Goal: Transaction & Acquisition: Purchase product/service

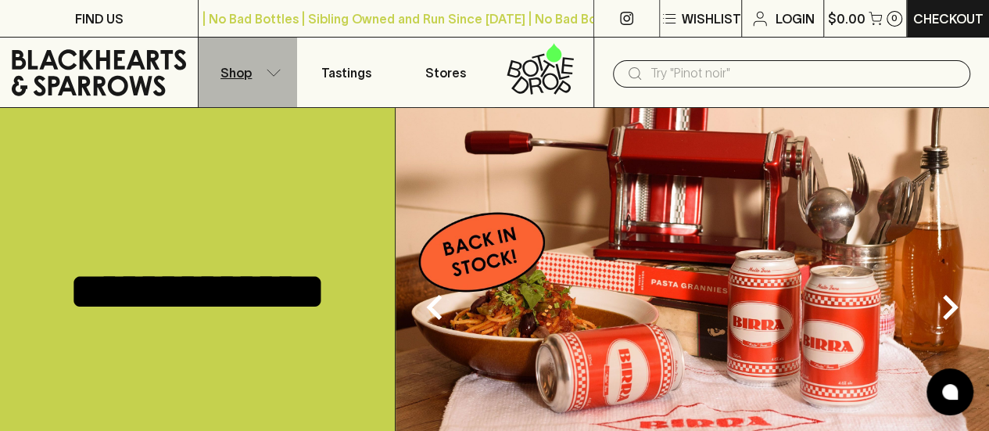
click at [284, 72] on button "Shop" at bounding box center [248, 73] width 98 height 70
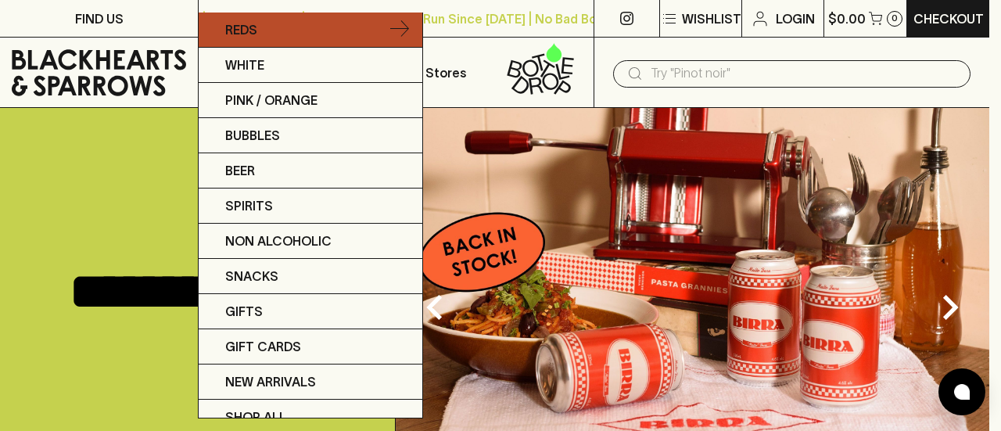
click at [335, 30] on link "Reds" at bounding box center [311, 30] width 224 height 35
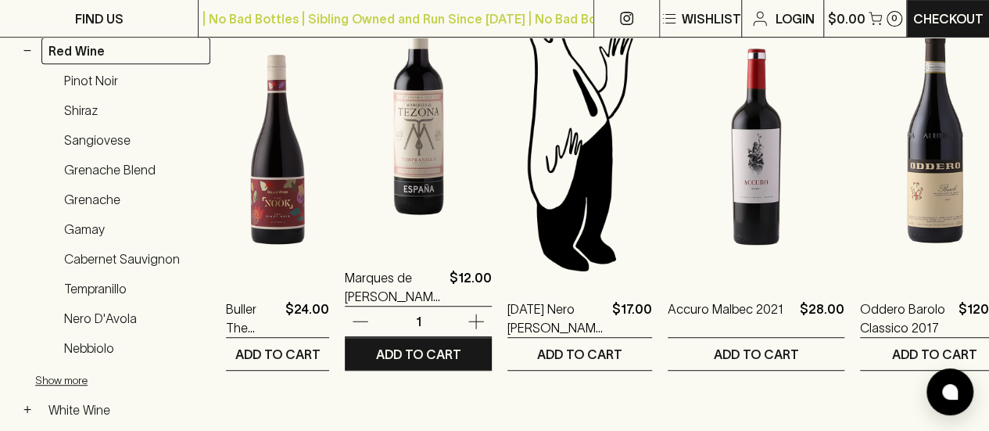
scroll to position [235, 0]
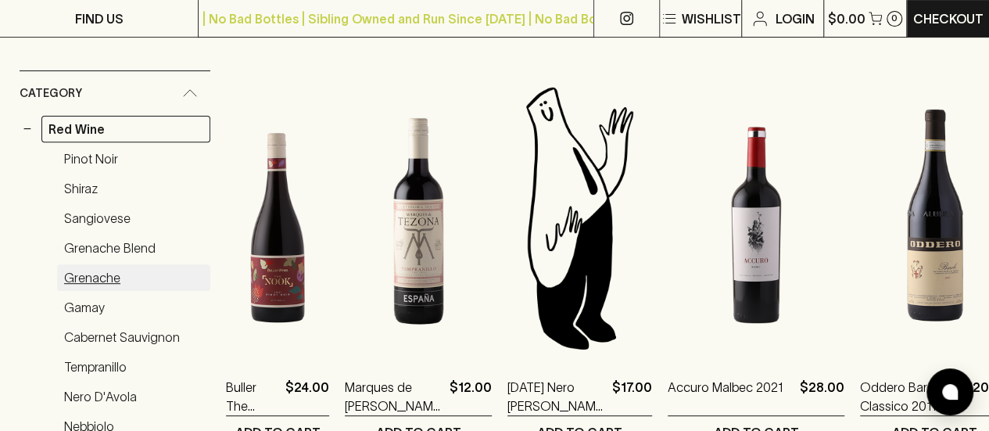
click at [92, 273] on link "Grenache" at bounding box center [133, 277] width 153 height 27
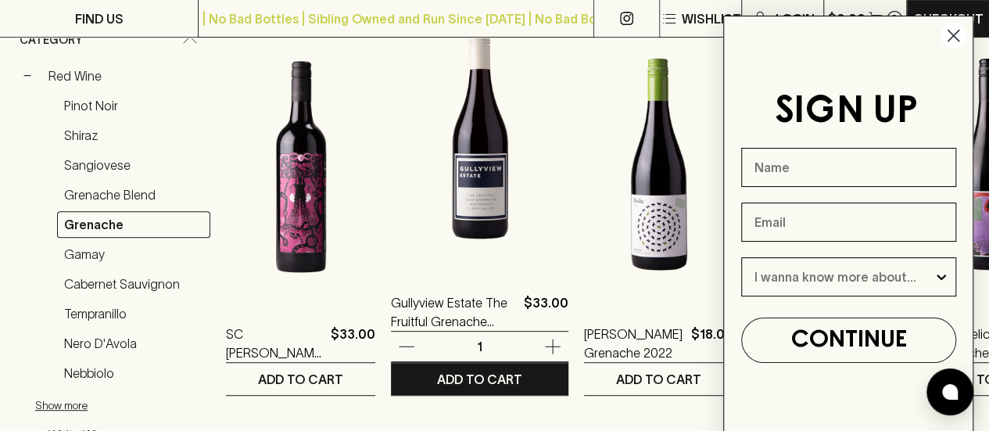
scroll to position [313, 0]
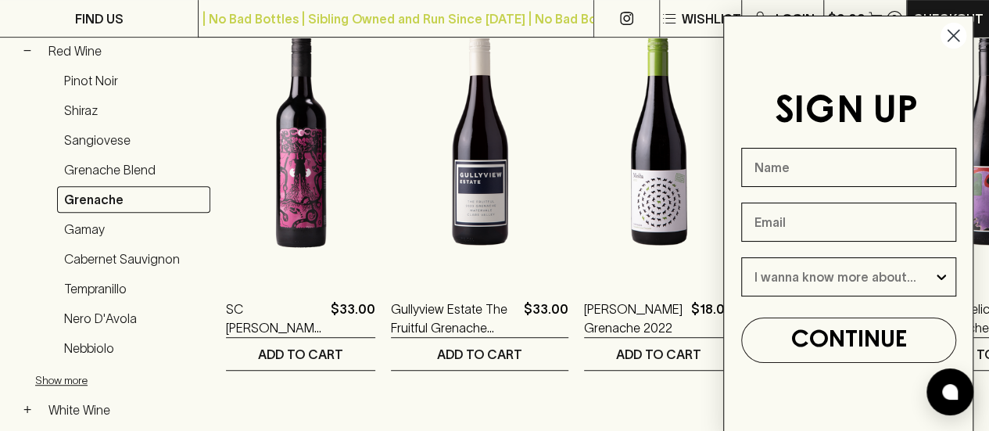
click at [960, 41] on circle "Close dialog" at bounding box center [953, 36] width 26 height 26
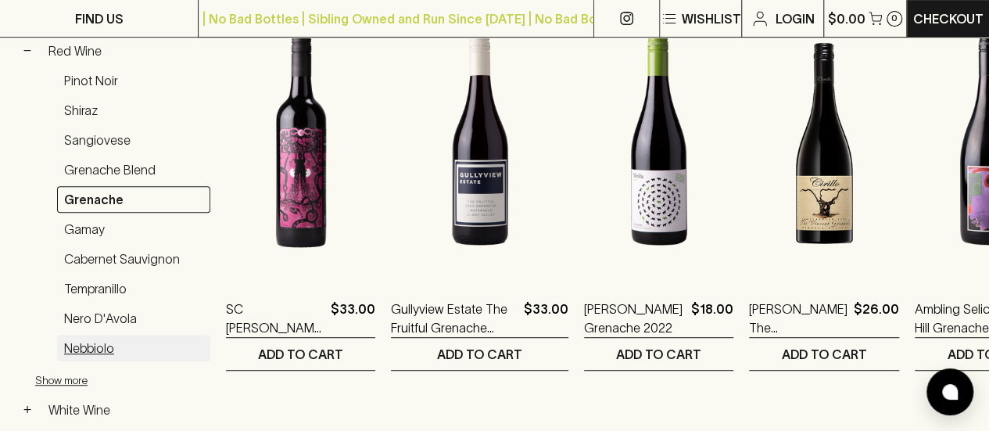
click at [91, 342] on link "Nebbiolo" at bounding box center [133, 348] width 153 height 27
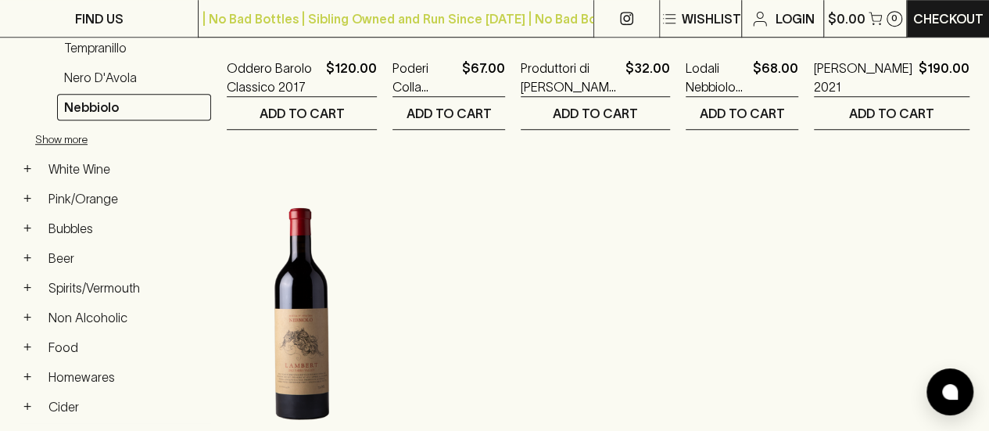
scroll to position [313, 0]
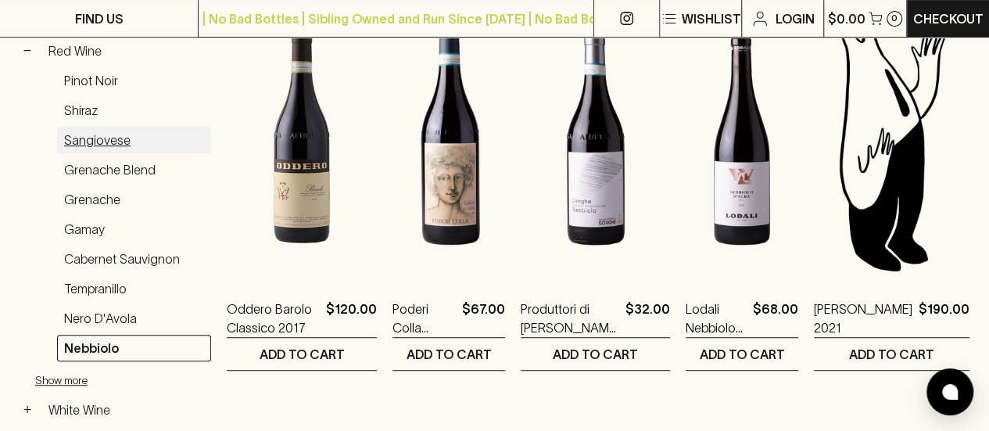
click at [84, 134] on link "Sangiovese" at bounding box center [134, 140] width 154 height 27
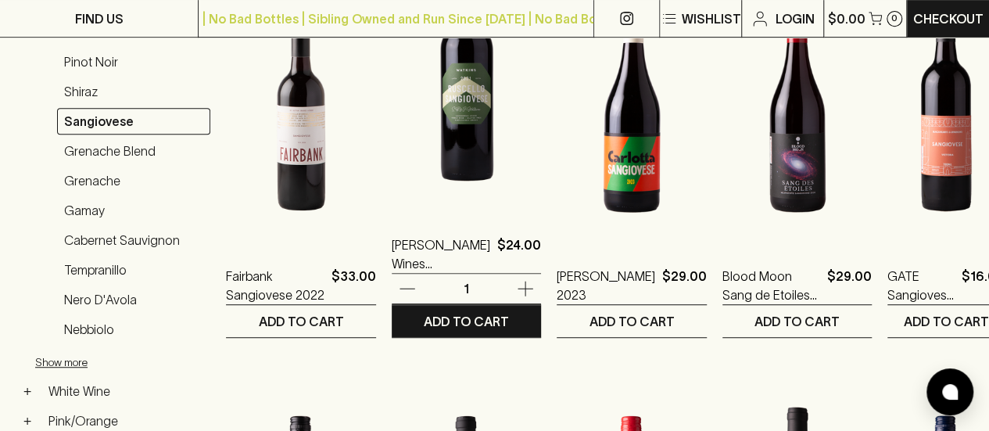
scroll to position [156, 0]
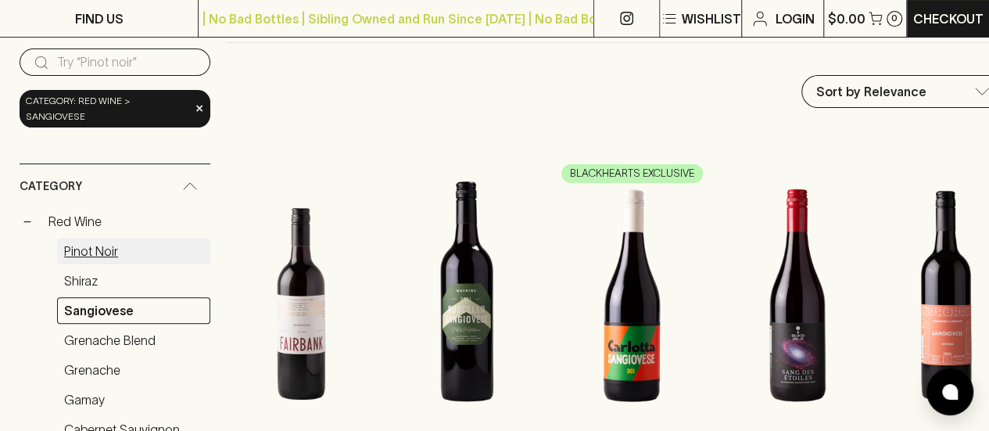
click at [104, 238] on link "Pinot Noir" at bounding box center [133, 251] width 153 height 27
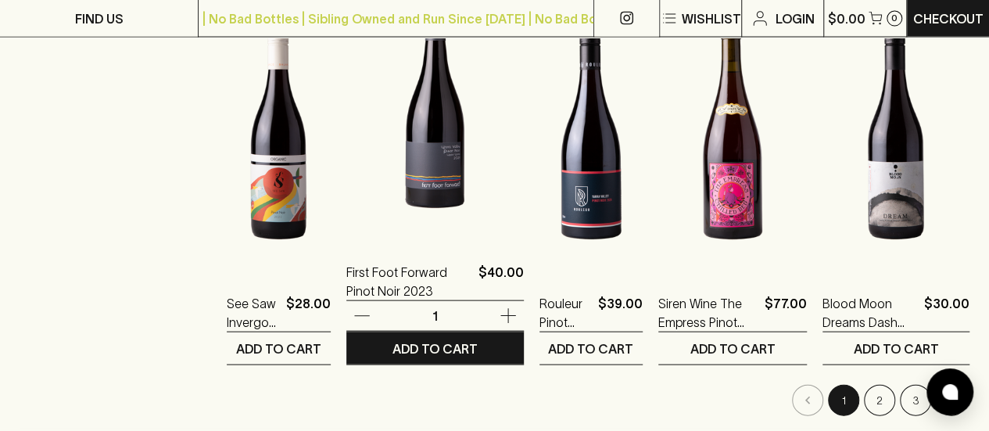
scroll to position [1720, 0]
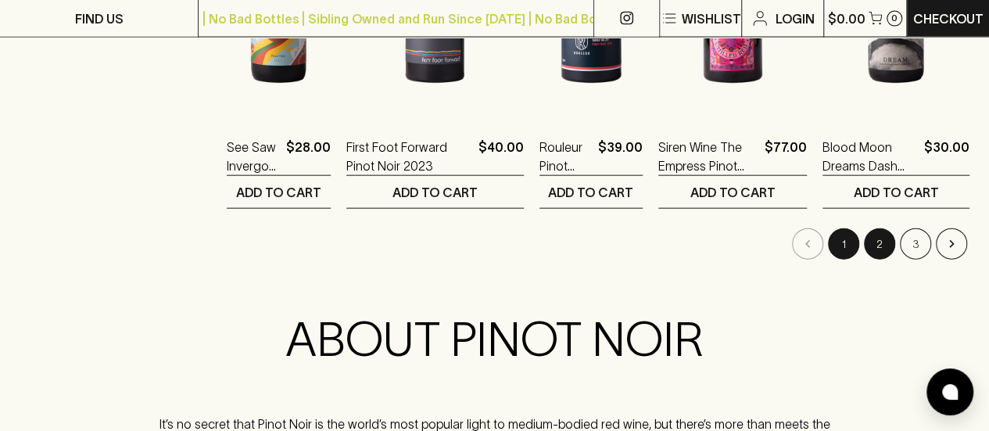
click at [880, 242] on button "2" at bounding box center [879, 243] width 31 height 31
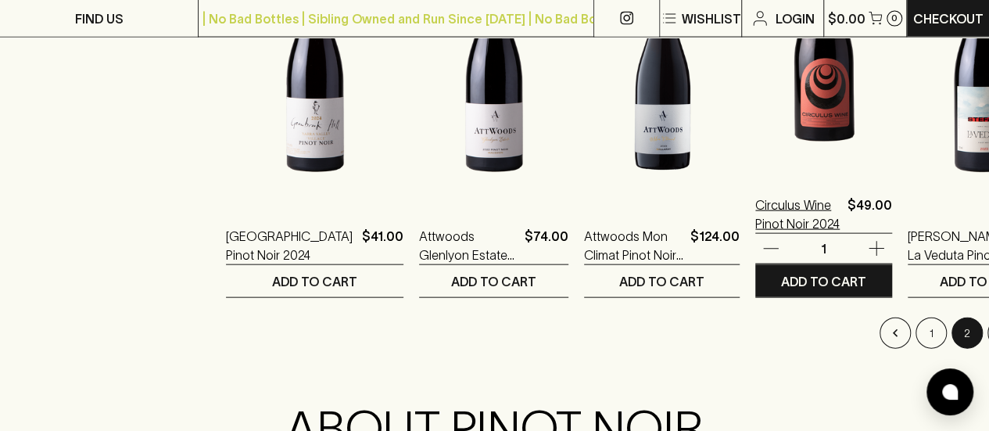
scroll to position [1642, 0]
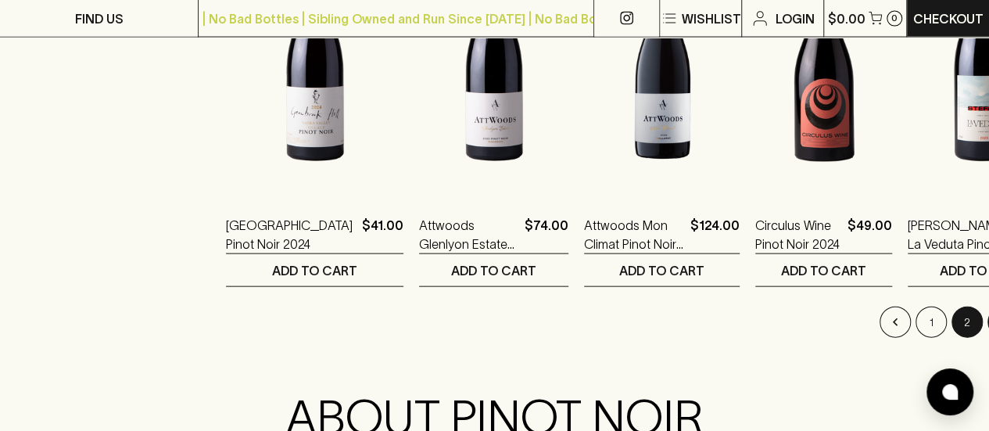
click at [987, 327] on button "3" at bounding box center [1002, 321] width 31 height 31
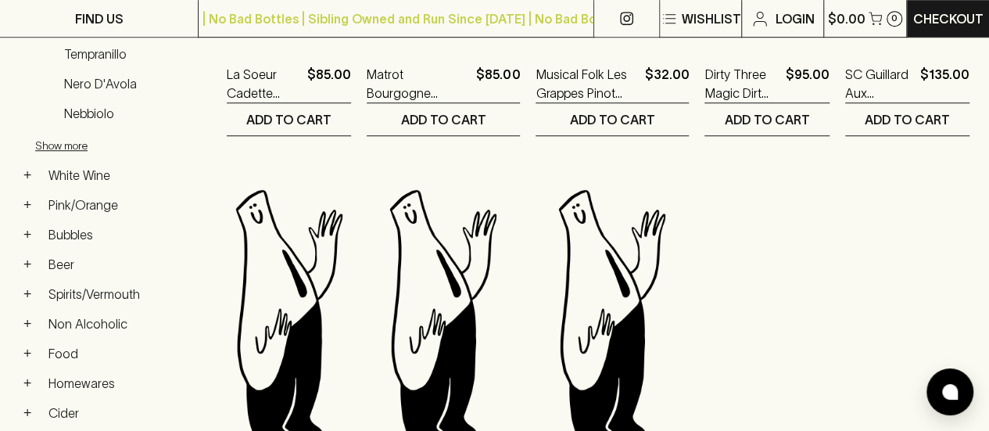
scroll to position [704, 0]
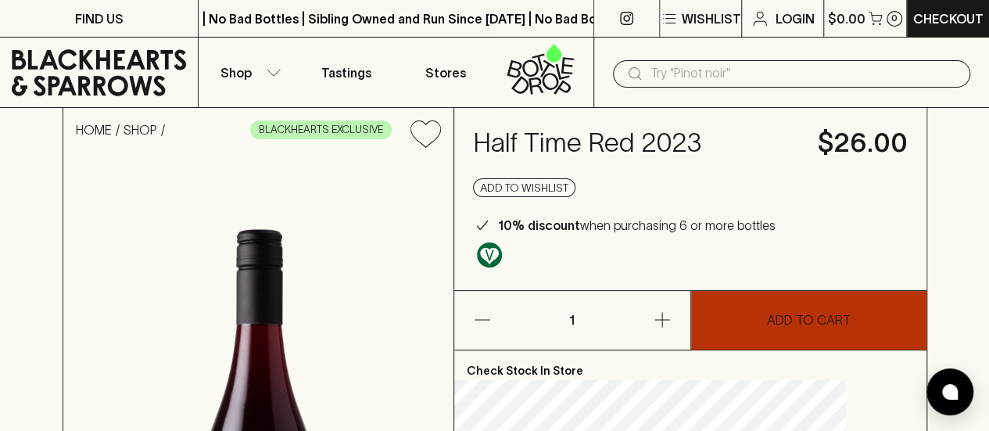
click at [816, 321] on p "ADD TO CART" at bounding box center [809, 319] width 84 height 19
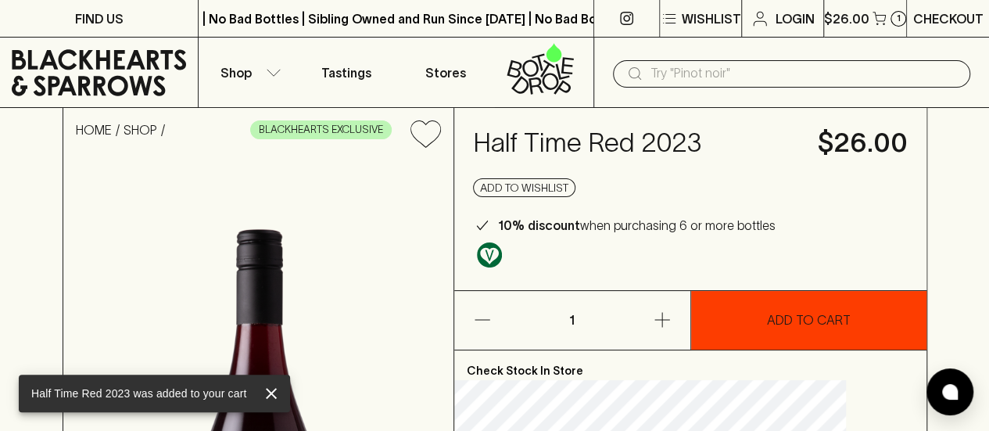
click at [938, 20] on p "Checkout" at bounding box center [948, 18] width 70 height 19
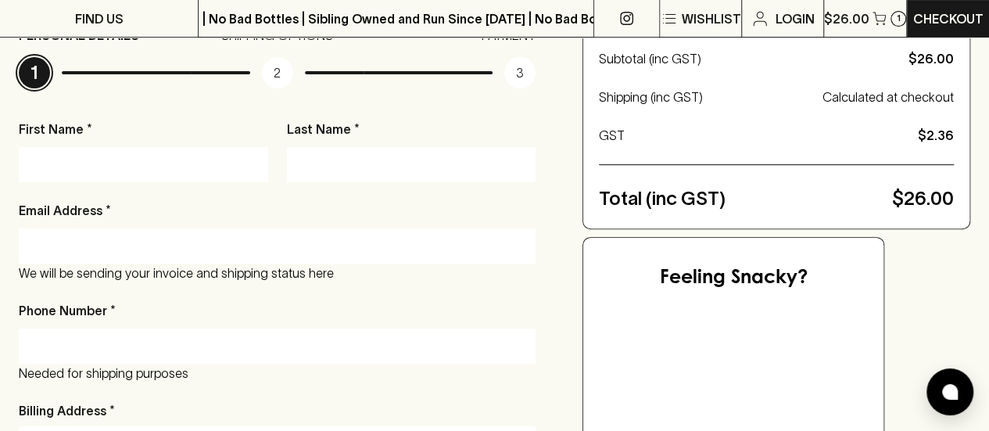
scroll to position [235, 0]
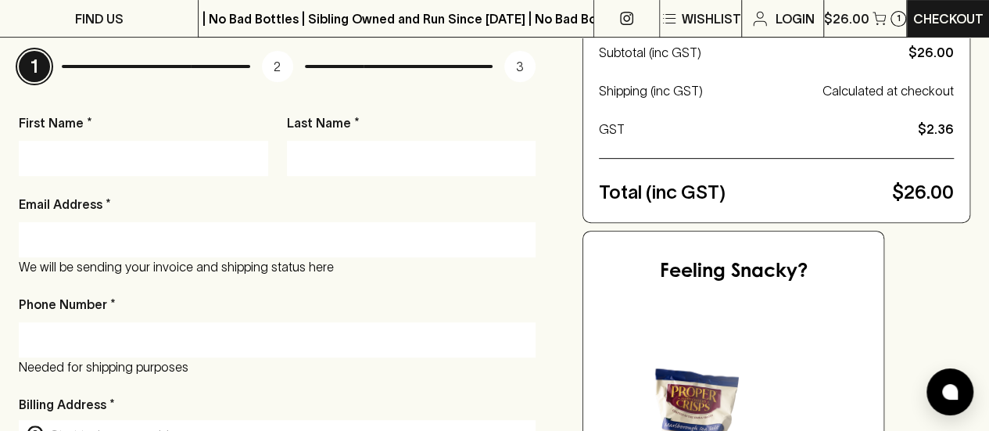
click at [177, 156] on input "First Name *" at bounding box center [143, 157] width 226 height 25
type input "[PERSON_NAME]"
click at [335, 163] on input "Last Name *" at bounding box center [412, 157] width 226 height 25
type input "Gauci"
click at [313, 238] on input "Email Address *" at bounding box center [276, 239] width 493 height 25
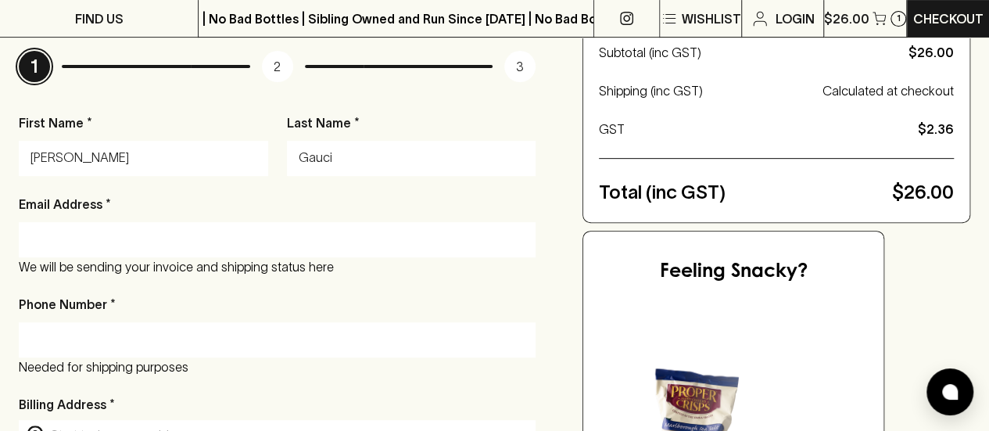
type input "alex.gauci@outlook.com"
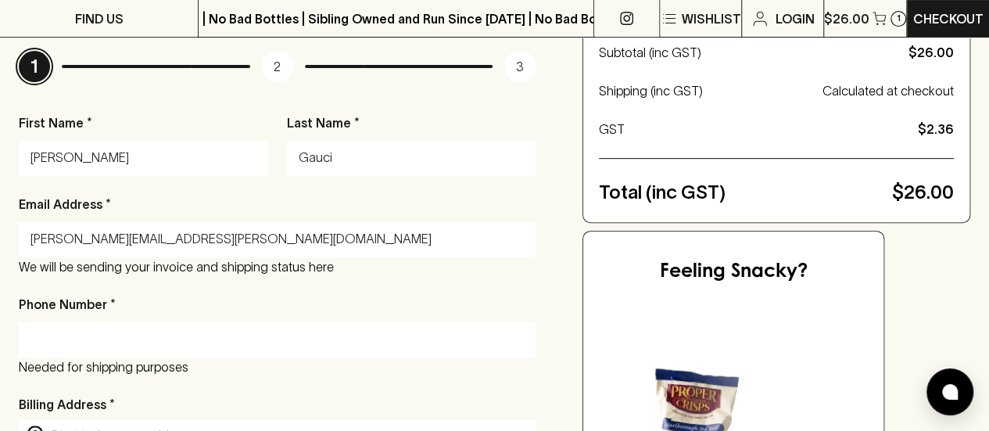
click at [170, 351] on input "Phone Number *" at bounding box center [276, 339] width 493 height 25
type input "0420683216"
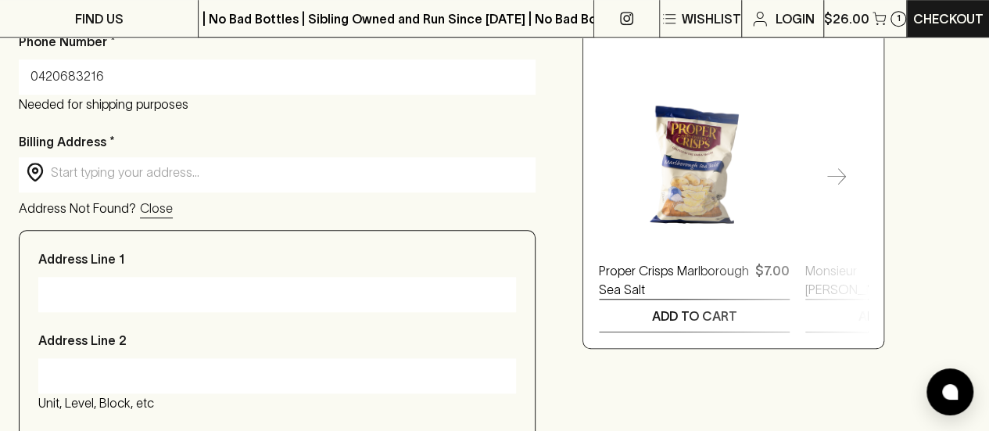
scroll to position [547, 0]
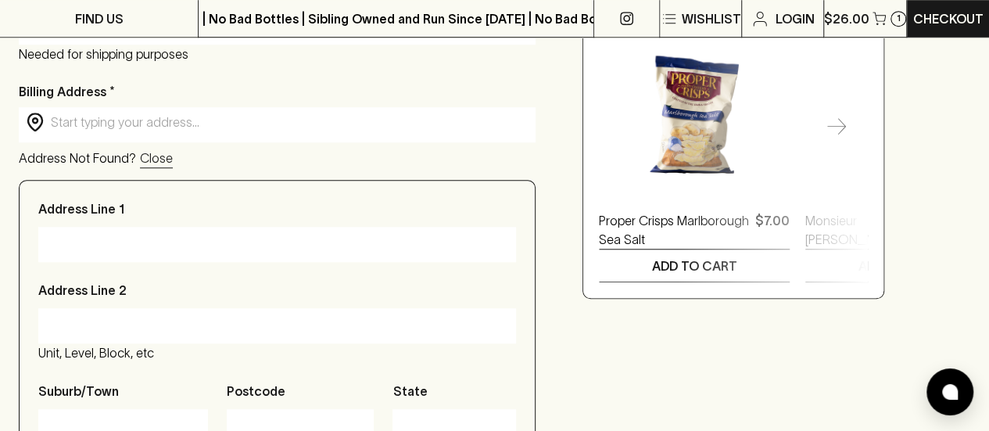
click at [150, 242] on input "Address Line 1" at bounding box center [277, 243] width 454 height 25
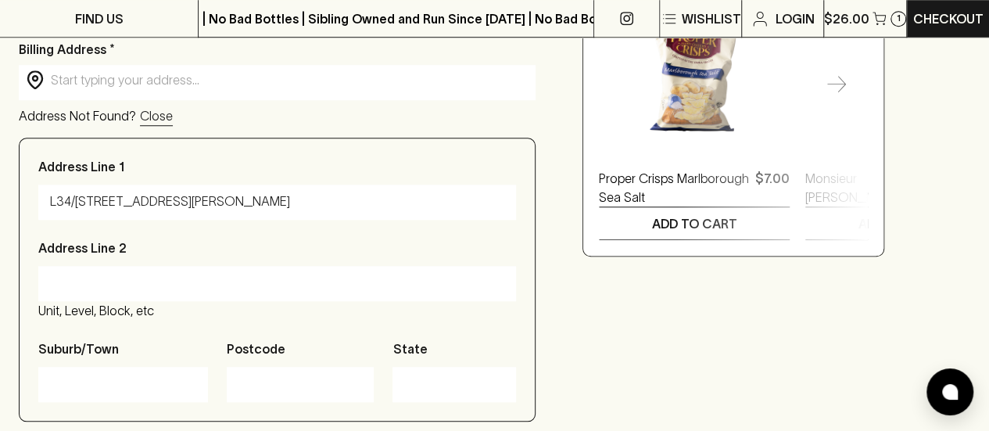
scroll to position [625, 0]
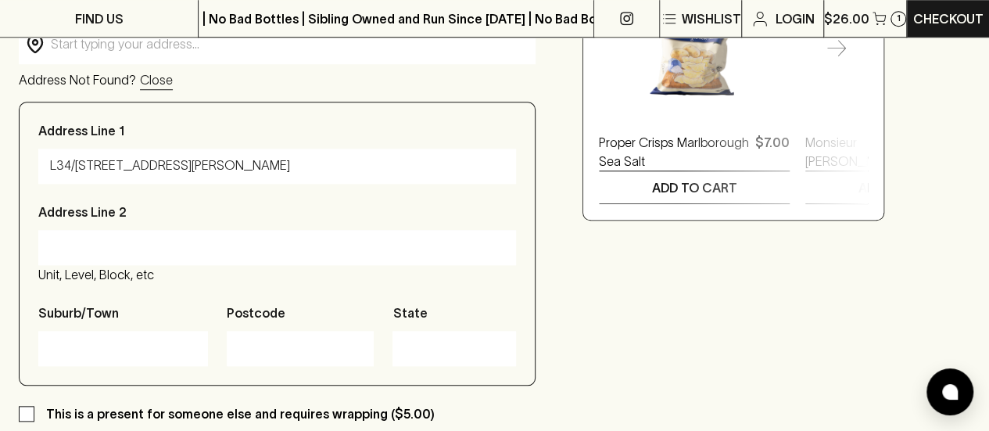
type input "L34/55 Collins Street"
click at [161, 356] on input "Suburb/Town" at bounding box center [123, 347] width 146 height 25
type input "Melbourne"
click at [256, 349] on input "Postcode" at bounding box center [300, 347] width 124 height 25
type input "3000"
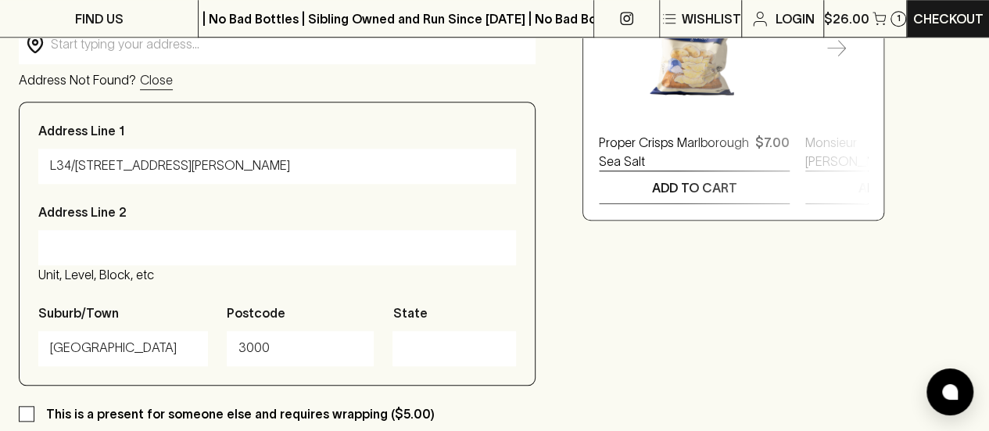
drag, startPoint x: 477, startPoint y: 321, endPoint x: 482, endPoint y: 373, distance: 52.6
click at [482, 335] on div "State" at bounding box center [454, 334] width 124 height 63
click at [469, 349] on input "State" at bounding box center [454, 347] width 100 height 25
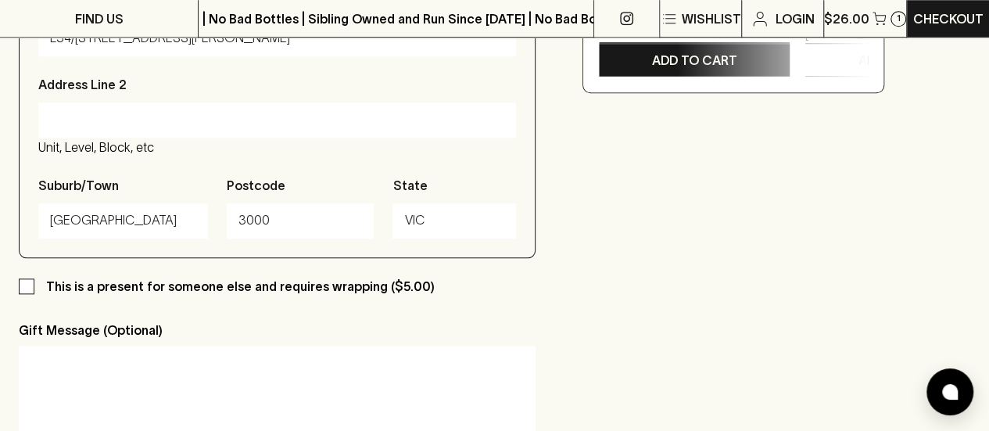
scroll to position [938, 0]
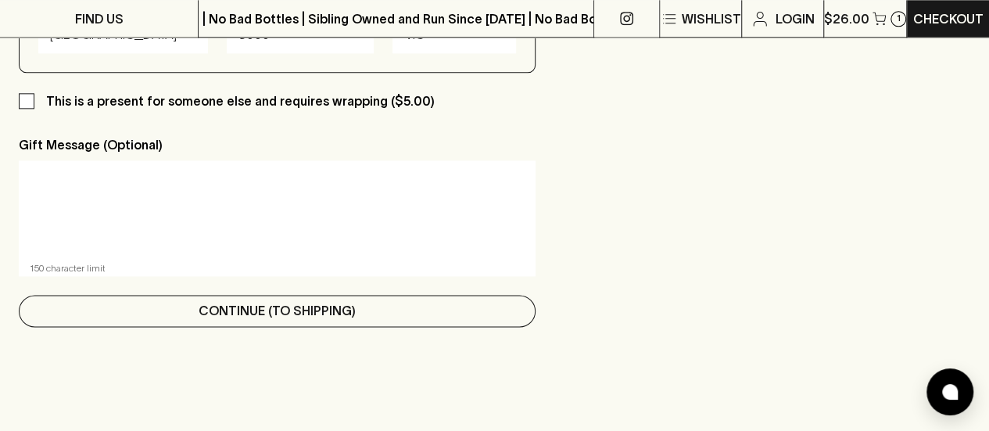
type input "VIC"
click at [377, 321] on button "Continue (To Shipping)" at bounding box center [277, 311] width 517 height 32
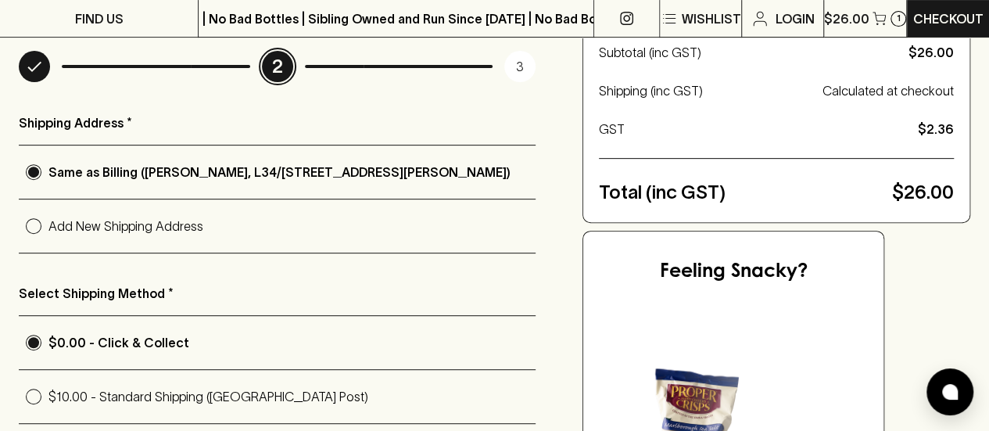
scroll to position [391, 0]
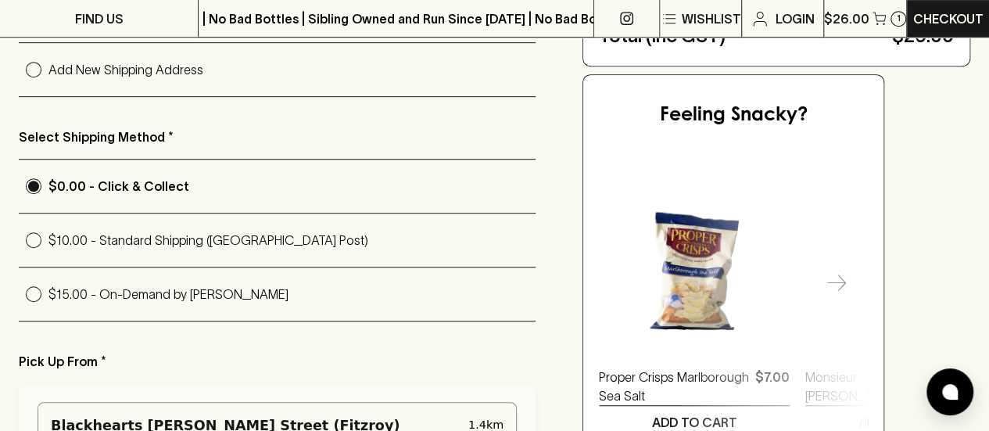
click at [149, 296] on p "$15.00 - On-Demand by Uber" at bounding box center [291, 294] width 487 height 19
click at [48, 296] on input "$15.00 - On-Demand by Uber" at bounding box center [34, 294] width 30 height 30
radio input "true"
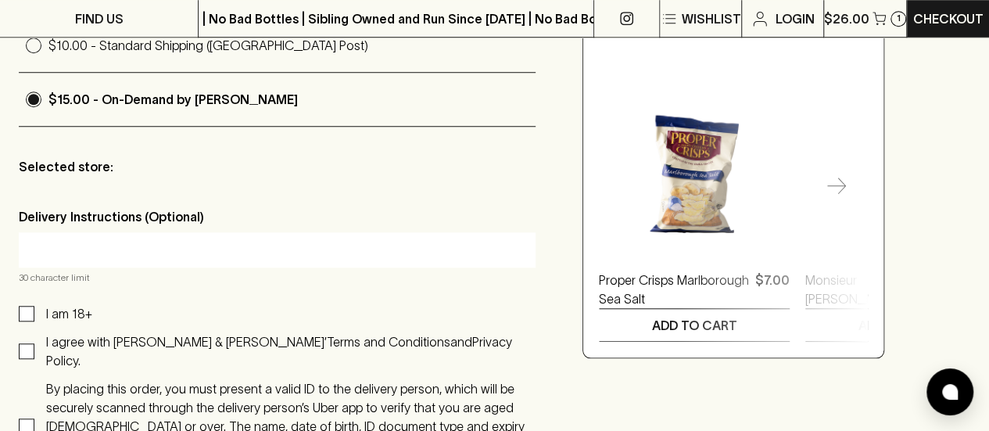
scroll to position [625, 0]
